Goal: Task Accomplishment & Management: Complete application form

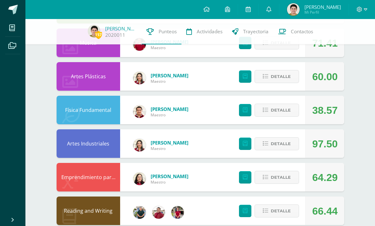
scroll to position [275, 0]
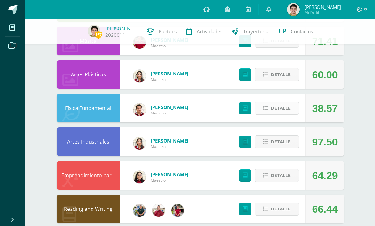
click at [294, 112] on button "Detalle" at bounding box center [276, 108] width 44 height 13
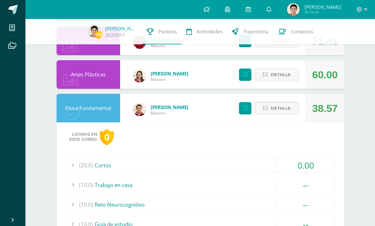
click at [293, 109] on button "Detalle" at bounding box center [276, 108] width 44 height 13
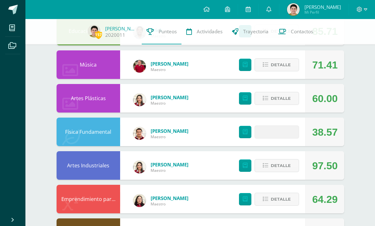
scroll to position [249, 0]
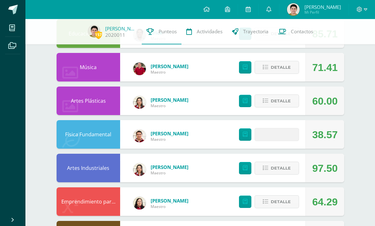
click at [290, 133] on span at bounding box center [276, 135] width 31 height 9
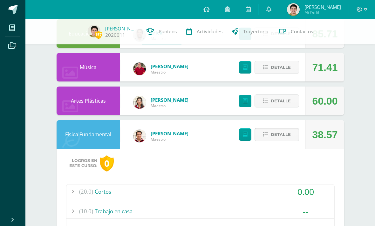
click at [291, 131] on button "Detalle" at bounding box center [276, 134] width 44 height 13
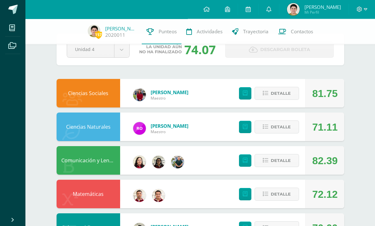
scroll to position [0, 0]
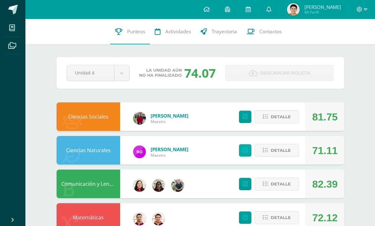
click at [249, 150] on link at bounding box center [245, 151] width 12 height 12
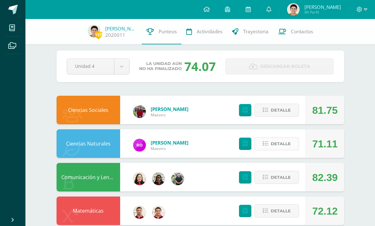
click at [290, 141] on span "Detalle" at bounding box center [281, 144] width 20 height 12
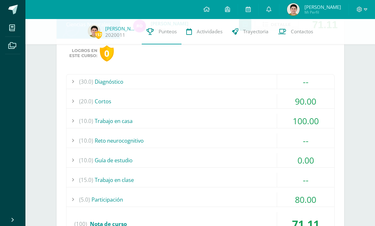
scroll to position [124, 0]
click at [270, 160] on div "(10.0) Guía de estudio" at bounding box center [200, 160] width 268 height 14
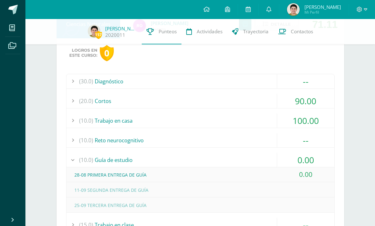
click at [285, 155] on div "0.00" at bounding box center [305, 160] width 57 height 14
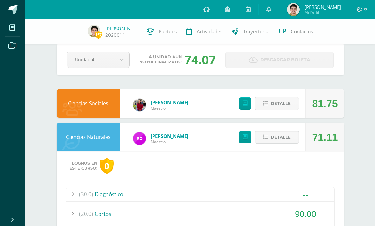
scroll to position [0, 0]
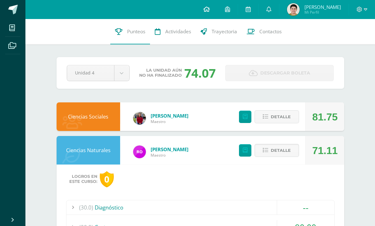
click at [208, 16] on link at bounding box center [207, 9] width 22 height 19
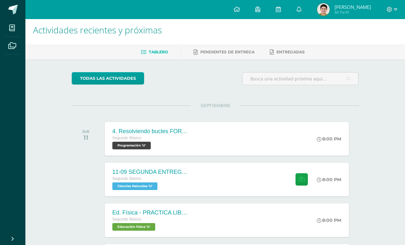
scroll to position [14, 0]
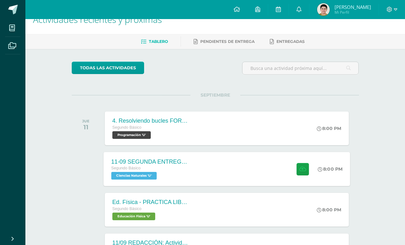
click at [268, 177] on div "11-09 SEGUNDA ENTREGA DE GUÍA Segundo Básico Ciencias Naturales 'U' 8:00 PM 11-…" at bounding box center [227, 169] width 247 height 34
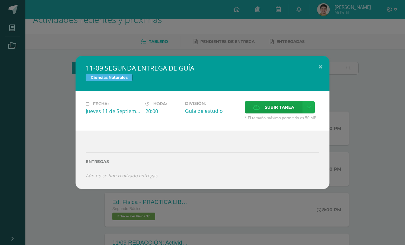
click at [310, 110] on link at bounding box center [309, 107] width 12 height 12
click at [299, 124] on link "Subir enlace" at bounding box center [289, 121] width 64 height 10
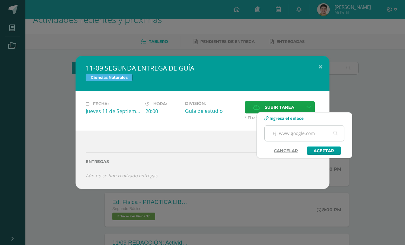
click at [295, 134] on input "text" at bounding box center [304, 133] width 79 height 16
paste input "[URL][DOMAIN_NAME]"
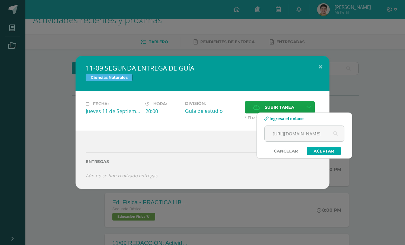
type input "[URL][DOMAIN_NAME]"
click at [324, 147] on link "Aceptar" at bounding box center [324, 151] width 34 height 8
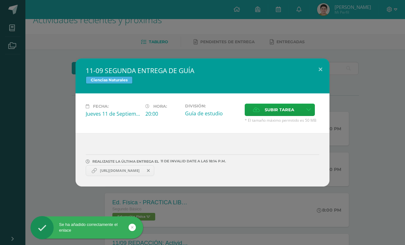
scroll to position [14, 0]
click at [322, 74] on button at bounding box center [321, 69] width 18 height 22
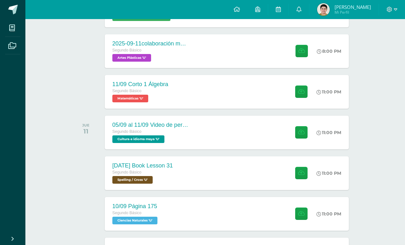
scroll to position [254, 0]
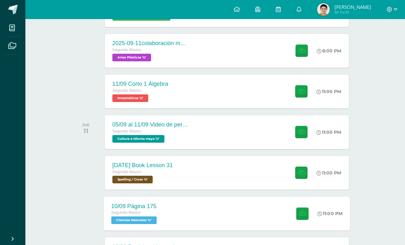
click at [279, 212] on div "10/09 Página 175 Segundo Básico Ciencias Naturales 'U' 11:00 PM [DATE] Página 1…" at bounding box center [227, 213] width 247 height 34
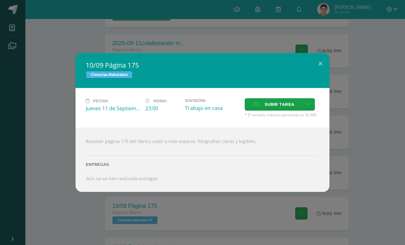
click at [332, 63] on div "10/09 Página 175 Ciencias Naturales Fecha: [DATE] Hora: 23:00 División: Subir t…" at bounding box center [203, 122] width 400 height 139
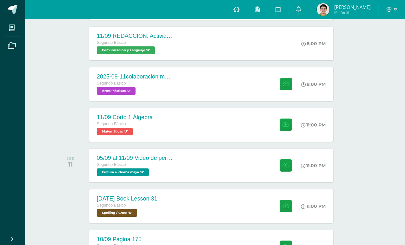
scroll to position [221, 15]
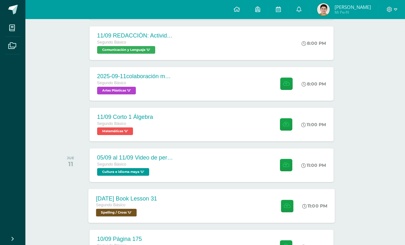
click at [222, 220] on div "[DATE] Book Lesson 31 Segundo Básico Spelling / Cross 'U' 11:00 PM [DATE] Book …" at bounding box center [211, 206] width 247 height 34
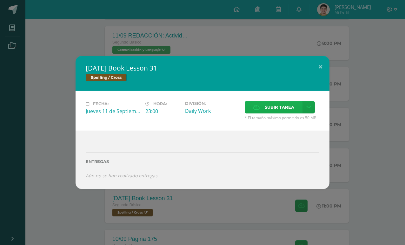
click at [282, 113] on span "Subir tarea" at bounding box center [280, 107] width 30 height 12
click at [0, 0] on input "Subir tarea" at bounding box center [0, 0] width 0 height 0
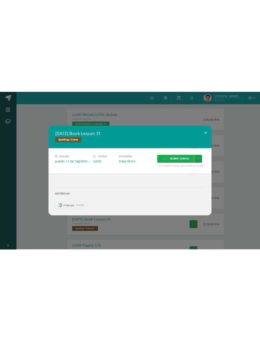
scroll to position [174, 0]
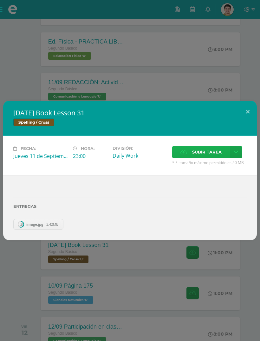
click at [206, 198] on hr at bounding box center [130, 197] width 234 height 1
click at [219, 158] on span "Subir tarea" at bounding box center [207, 152] width 30 height 12
click at [0, 0] on input "Subir tarea" at bounding box center [0, 0] width 0 height 0
click at [195, 158] on span "Subir tarea" at bounding box center [207, 152] width 30 height 12
click at [0, 0] on input "Subir tarea" at bounding box center [0, 0] width 0 height 0
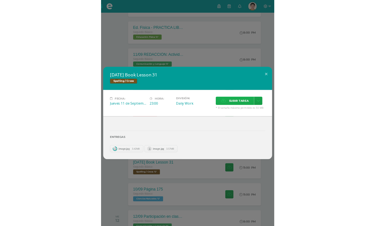
scroll to position [232, 0]
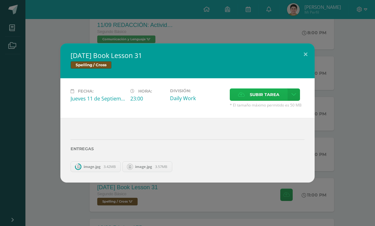
click at [254, 101] on span "Subir tarea" at bounding box center [265, 95] width 30 height 12
click at [0, 0] on input "Subir tarea" at bounding box center [0, 0] width 0 height 0
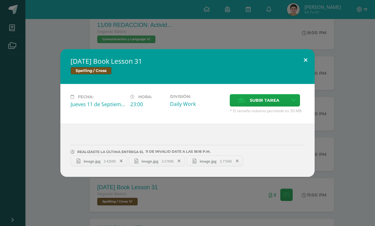
click at [309, 71] on button at bounding box center [305, 60] width 18 height 22
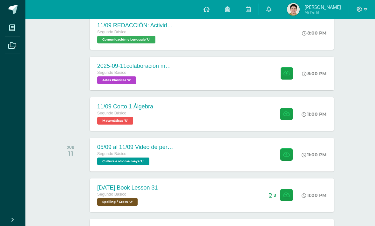
scroll to position [245, 0]
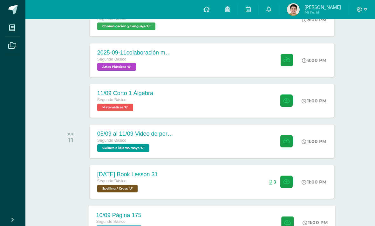
click at [255, 209] on div "10/09 Página 175 Segundo Básico Ciencias Naturales 'U' 11:00 PM [DATE] Página 1…" at bounding box center [211, 223] width 247 height 34
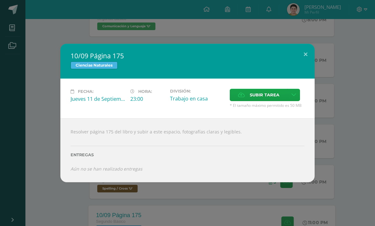
click at [288, 101] on link at bounding box center [293, 95] width 12 height 12
click at [269, 101] on span "Subir tarea" at bounding box center [265, 95] width 30 height 12
click at [0, 0] on input "Subir tarea" at bounding box center [0, 0] width 0 height 0
click at [266, 101] on span "Subir tarea" at bounding box center [265, 95] width 30 height 12
click at [0, 0] on input "Subir tarea" at bounding box center [0, 0] width 0 height 0
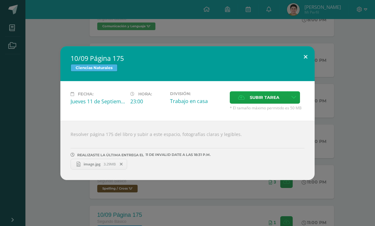
click at [307, 64] on button at bounding box center [305, 57] width 18 height 22
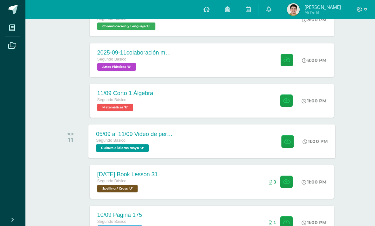
click at [257, 146] on div "05/09 al 11/09 Video de personaje destacado de [GEOGRAPHIC_DATA]. Segundo Básic…" at bounding box center [211, 142] width 247 height 34
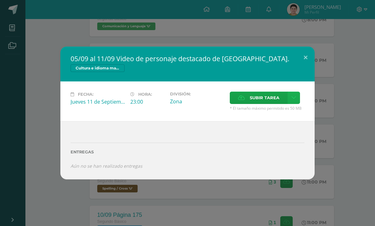
click at [299, 104] on link at bounding box center [293, 98] width 12 height 12
click at [278, 120] on span "Subir enlace" at bounding box center [266, 122] width 27 height 6
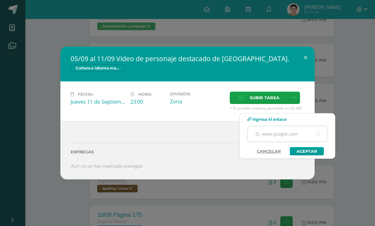
click at [274, 132] on input "text" at bounding box center [286, 134] width 79 height 16
paste input "[URL][DOMAIN_NAME]"
type input "[URL][DOMAIN_NAME]"
click at [310, 155] on link "Aceptar" at bounding box center [307, 151] width 34 height 8
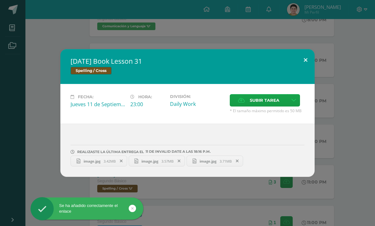
click at [300, 65] on button at bounding box center [305, 60] width 18 height 22
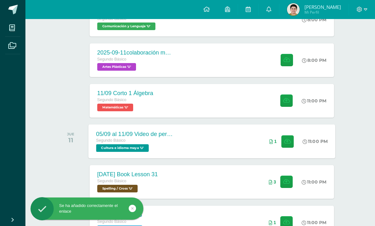
click at [274, 135] on div "1" at bounding box center [282, 142] width 38 height 34
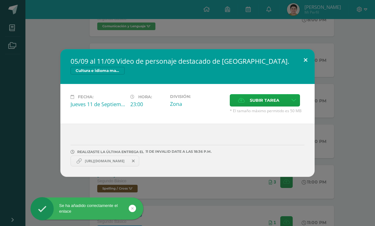
click at [310, 63] on button at bounding box center [305, 60] width 18 height 22
